Goal: Check status: Check status

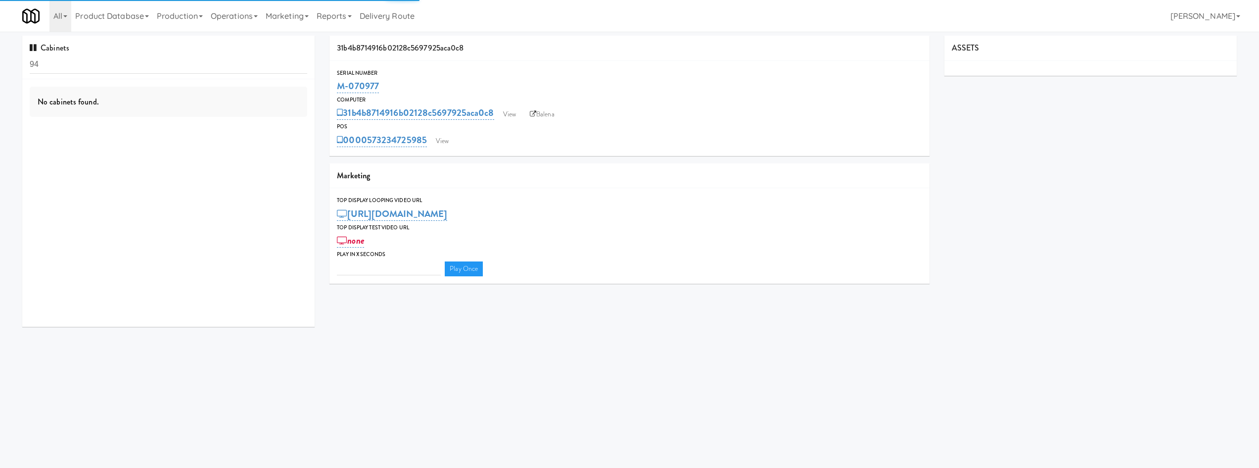
type input "3"
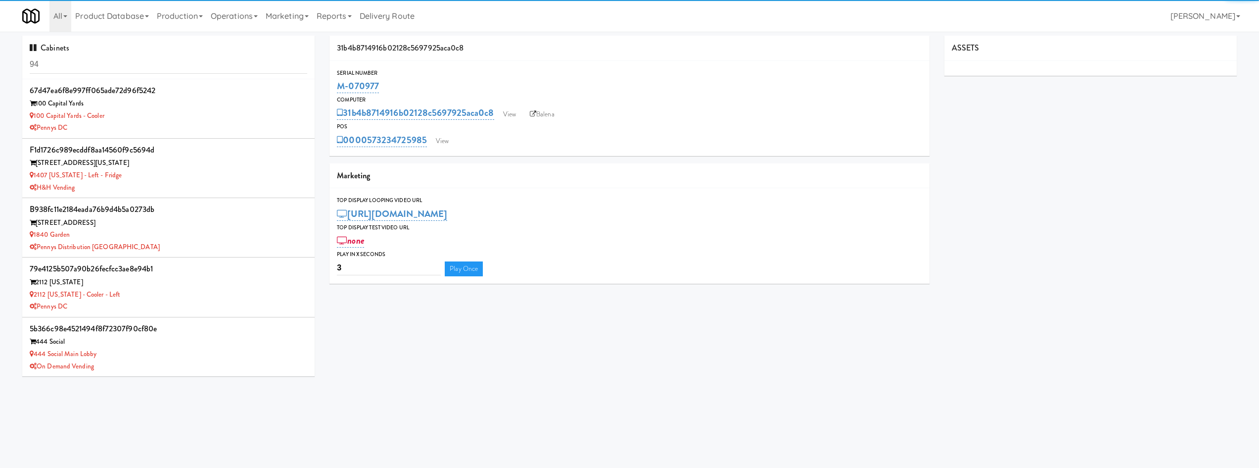
click at [152, 72] on input "94" at bounding box center [169, 64] width 278 height 18
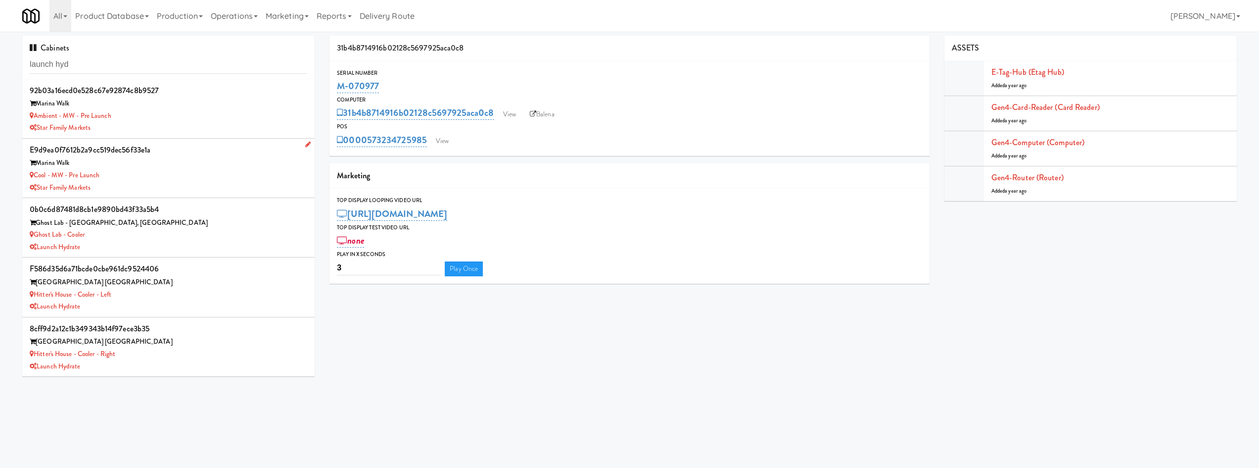
type input "launch hyd"
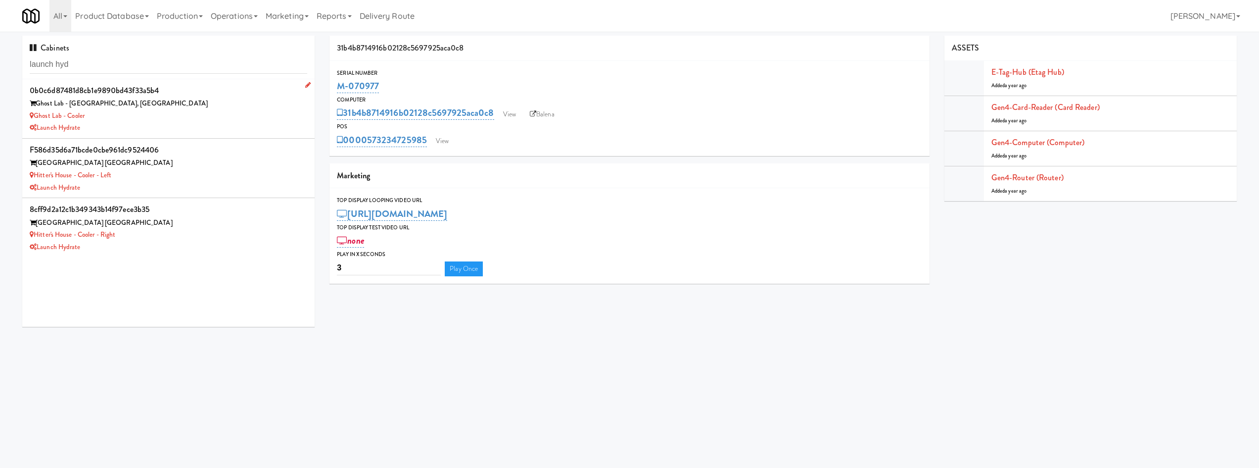
click at [196, 130] on div "Launch Hydrate" at bounding box center [169, 128] width 278 height 12
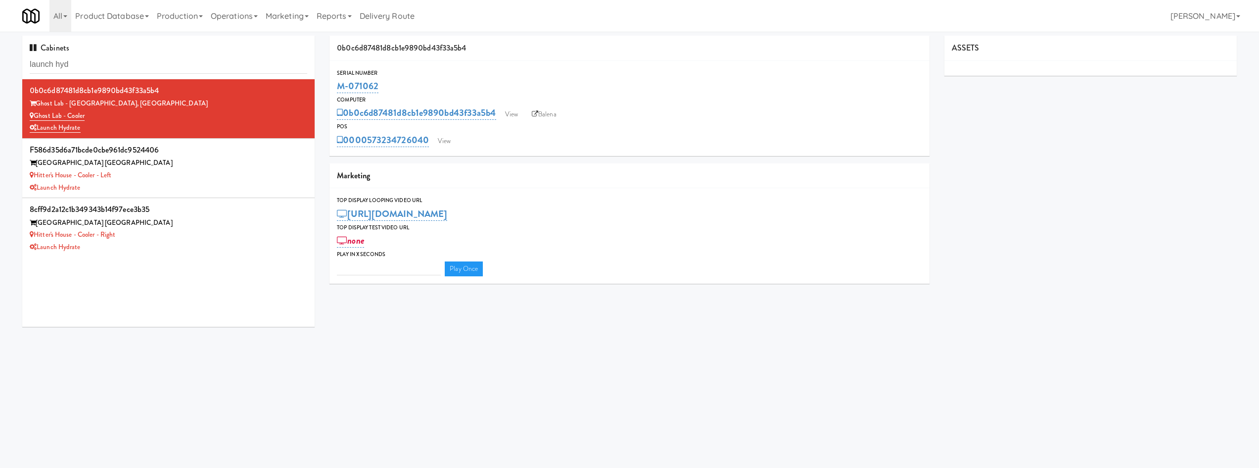
type input "3"
click at [509, 113] on link "View" at bounding box center [511, 114] width 23 height 15
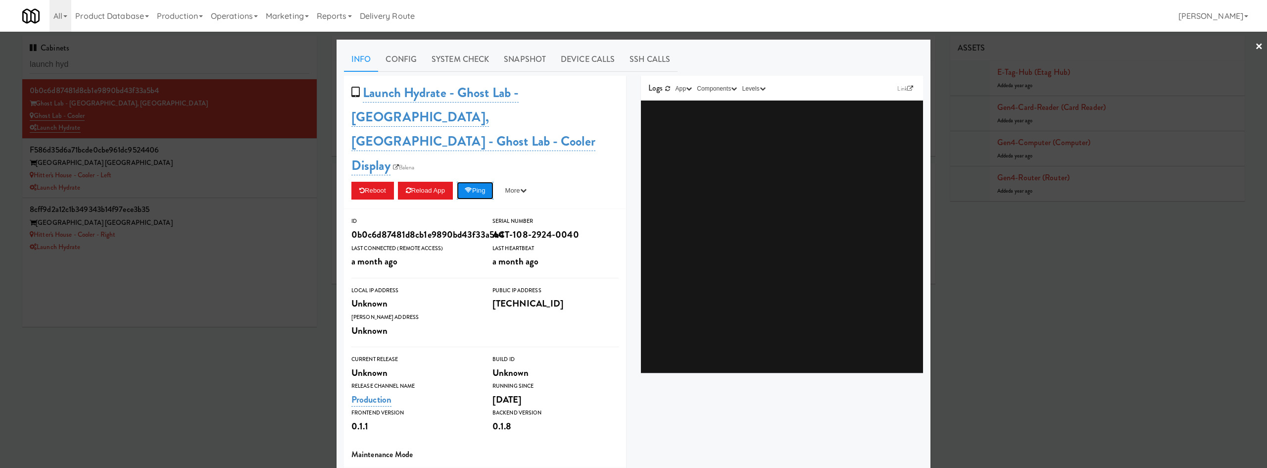
click at [468, 182] on button "Ping" at bounding box center [475, 191] width 37 height 18
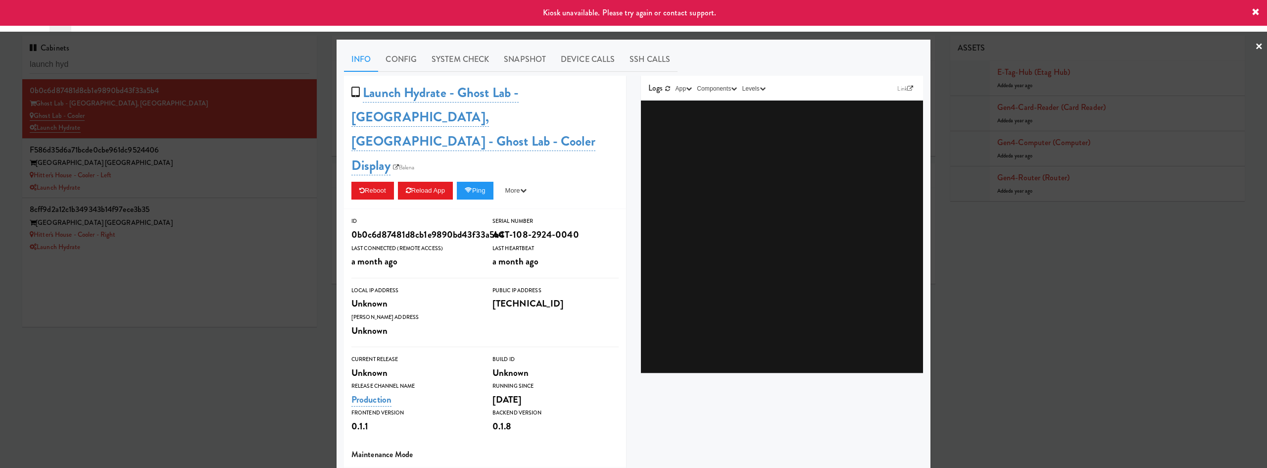
click at [218, 340] on div at bounding box center [633, 234] width 1267 height 468
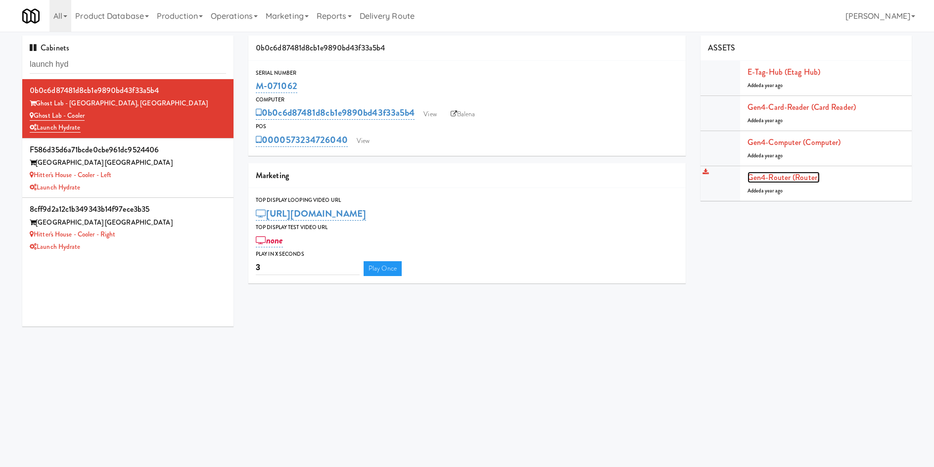
click at [784, 180] on link "Gen4-router (Router)" at bounding box center [784, 177] width 72 height 11
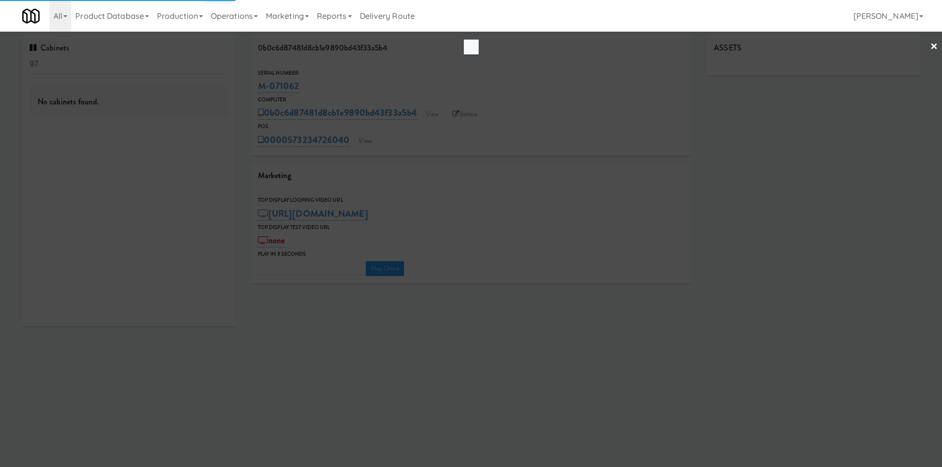
type input "3"
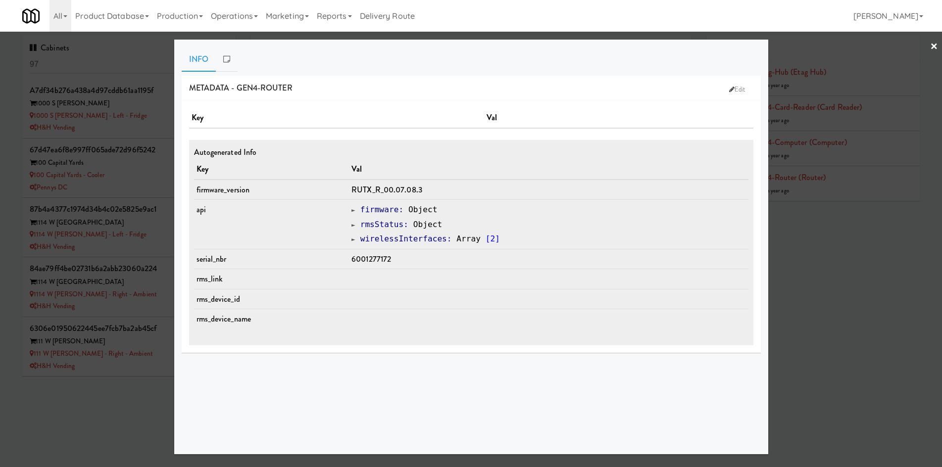
click at [388, 258] on span "6001277172" at bounding box center [371, 258] width 40 height 11
copy span "6001277172"
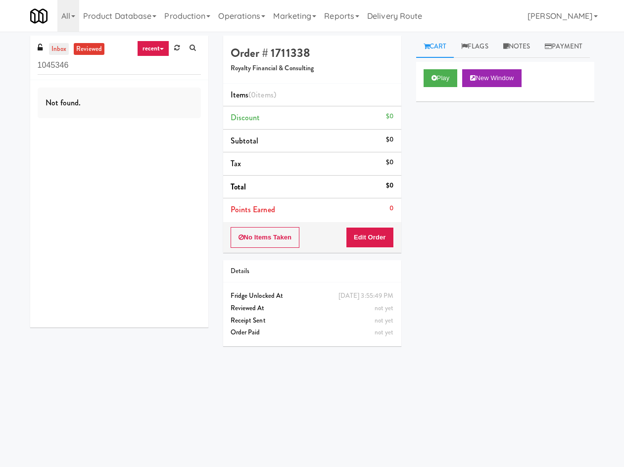
click at [56, 47] on link "inbox" at bounding box center [59, 49] width 20 height 12
click at [99, 65] on input "1045346" at bounding box center [119, 65] width 163 height 18
drag, startPoint x: 450, startPoint y: 102, endPoint x: 447, endPoint y: 145, distance: 42.6
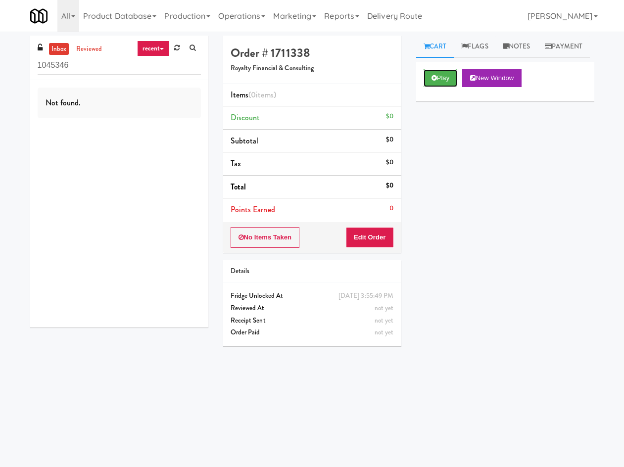
click at [447, 145] on div "Play New Window Primary Flag Clear Flag if unable to determine what was taken o…" at bounding box center [505, 247] width 178 height 371
click at [445, 101] on div "Play New Window" at bounding box center [505, 82] width 178 height 40
click at [446, 87] on button "Play" at bounding box center [441, 78] width 34 height 18
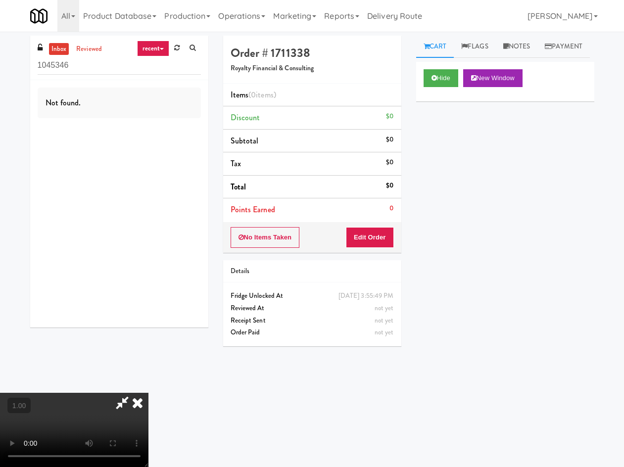
click at [134, 393] on icon at bounding box center [122, 403] width 23 height 20
click at [148, 393] on icon at bounding box center [138, 403] width 22 height 20
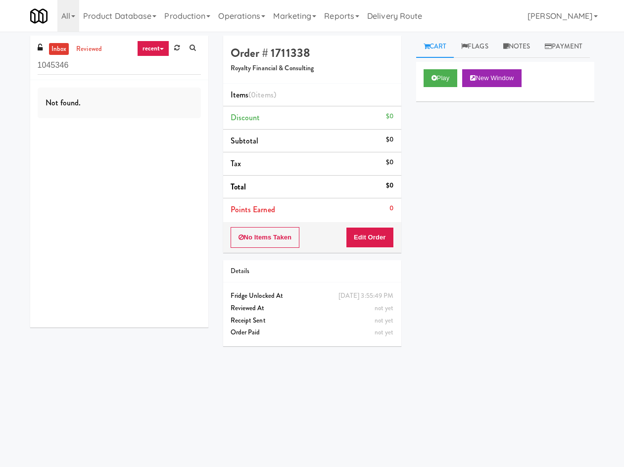
click at [157, 54] on link "recent" at bounding box center [153, 49] width 33 height 16
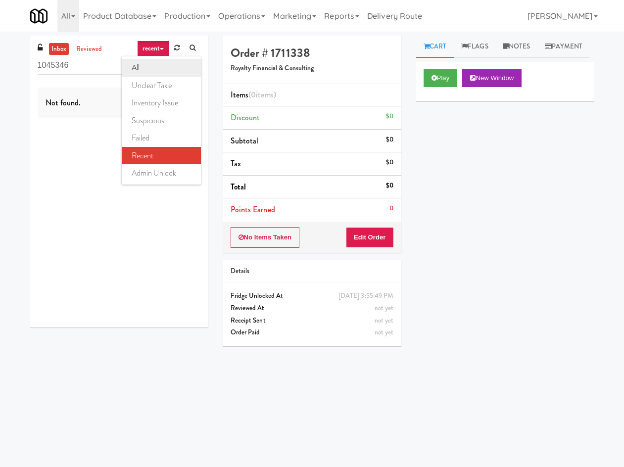
click at [146, 66] on link "all" at bounding box center [161, 68] width 79 height 18
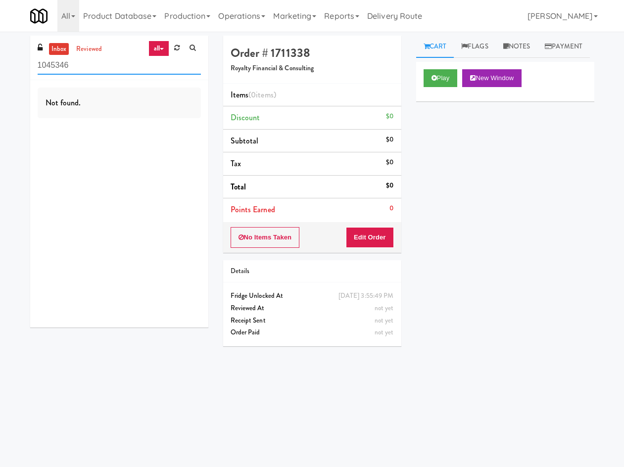
click at [143, 71] on input "1045346" at bounding box center [119, 65] width 163 height 18
click at [460, 267] on div "Play New Window Primary Flag Clear Flag if unable to determine what was taken o…" at bounding box center [505, 247] width 178 height 371
click at [517, 282] on div "Play New Window Primary Flag Clear Flag if unable to determine what was taken o…" at bounding box center [505, 247] width 178 height 371
